Goal: Go to known website

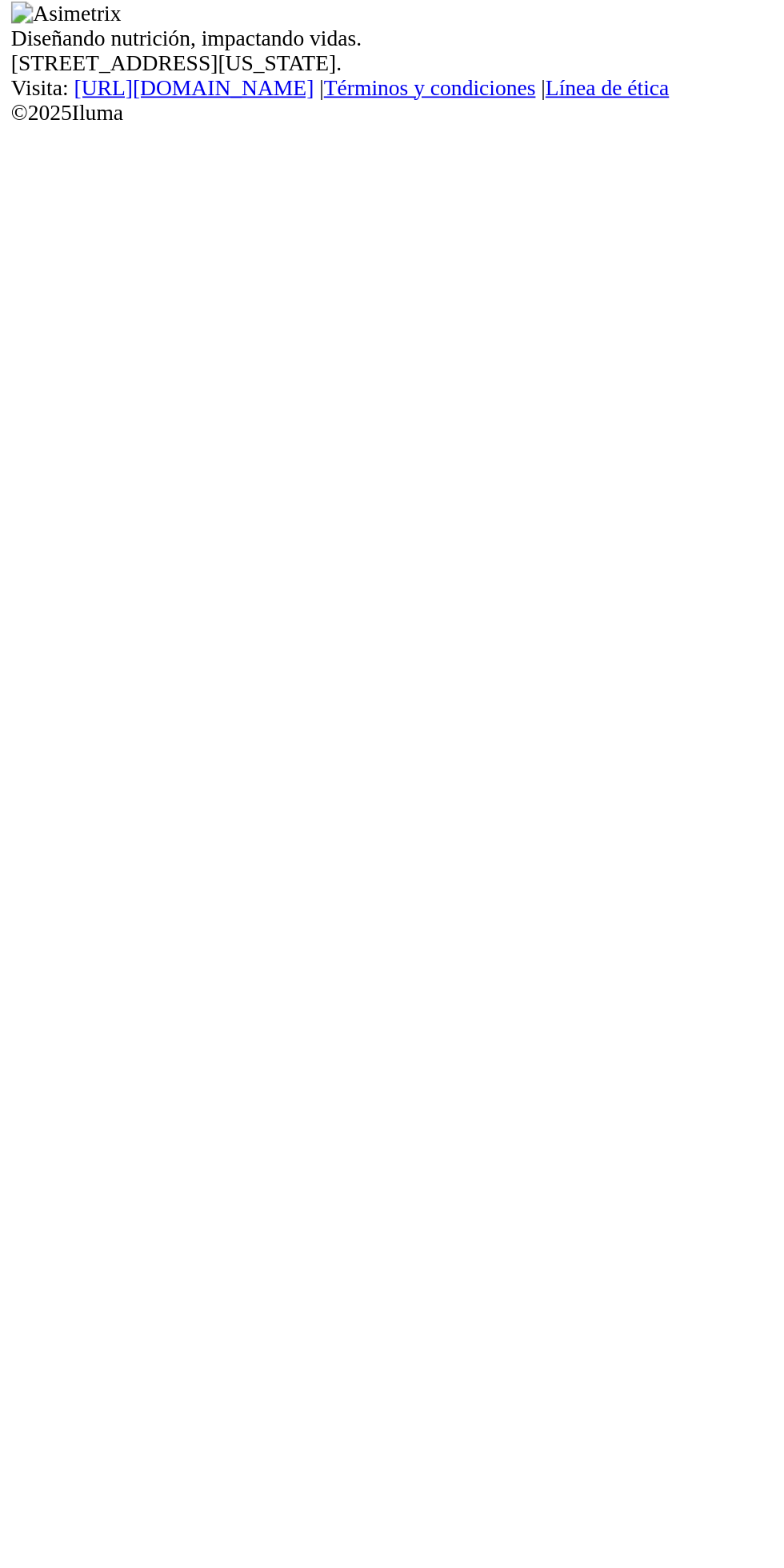
click at [148, 100] on input "email" at bounding box center [78, 92] width 142 height 17
type input "[EMAIL_ADDRESS][DOMAIN_NAME]"
click input "submit" at bounding box center [0, 0] width 0 height 0
